Goal: Find specific page/section: Find specific page/section

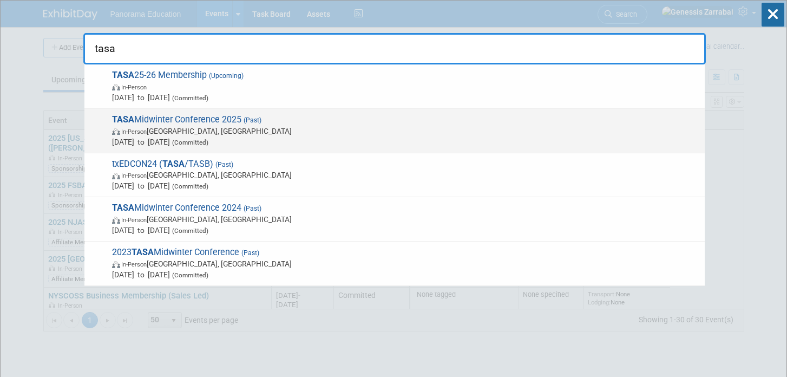
type input "tasa"
click at [187, 114] on span "TASA Midwinter Conference 2025 (Past) In-Person [GEOGRAPHIC_DATA], [GEOGRAPHIC_…" at bounding box center [404, 130] width 591 height 33
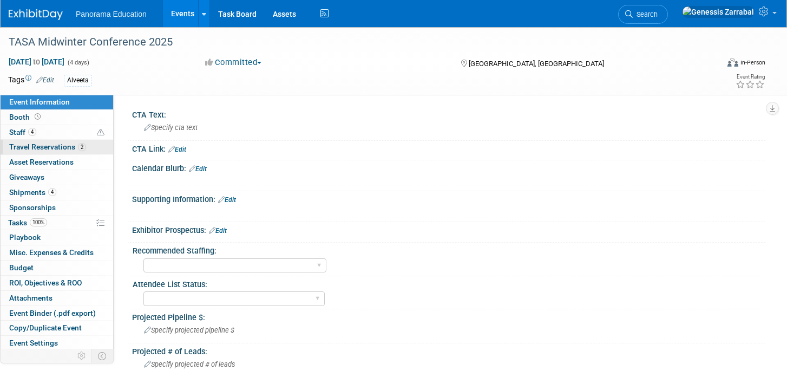
click at [47, 146] on span "Travel Reservations 2" at bounding box center [47, 146] width 77 height 9
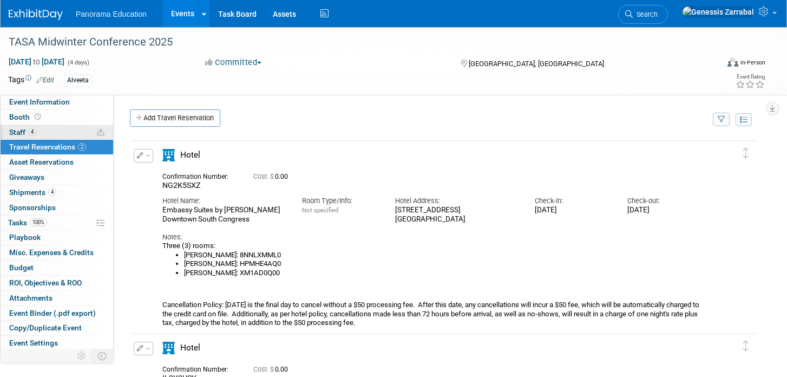
click at [105, 133] on link "4 Staff 4" at bounding box center [57, 132] width 113 height 15
